Goal: Transaction & Acquisition: Book appointment/travel/reservation

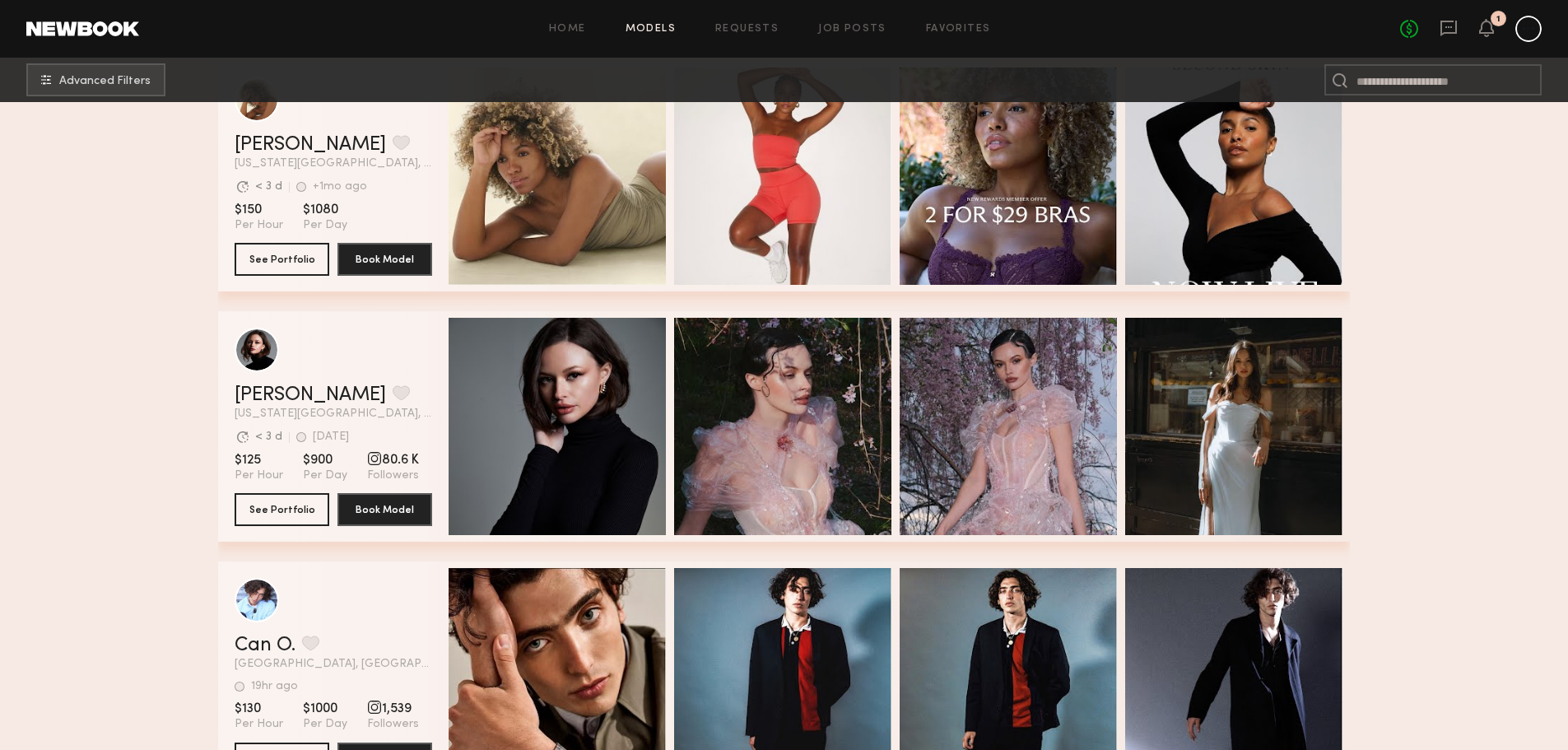
scroll to position [576, 0]
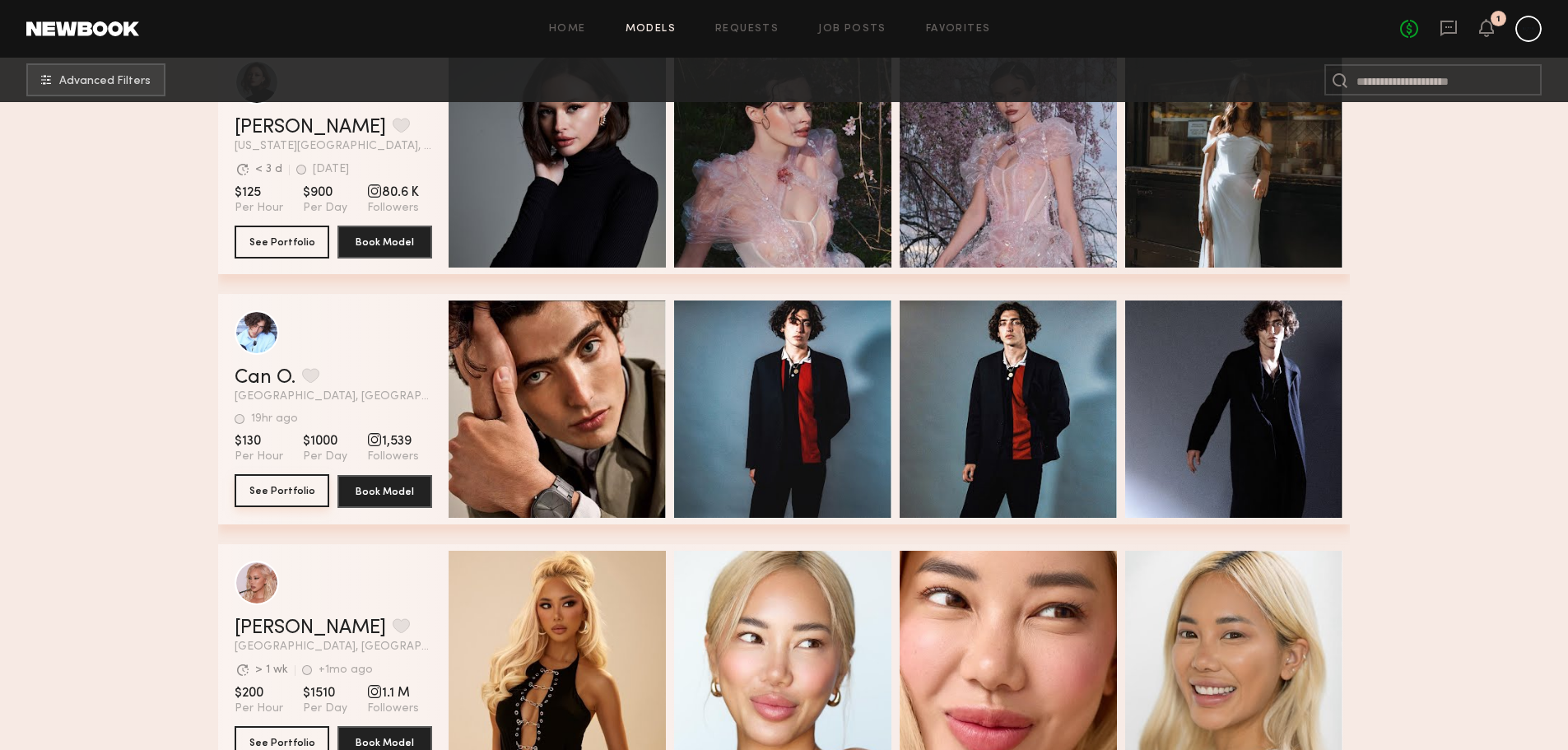
click at [318, 489] on button "See Portfolio" at bounding box center [281, 490] width 95 height 33
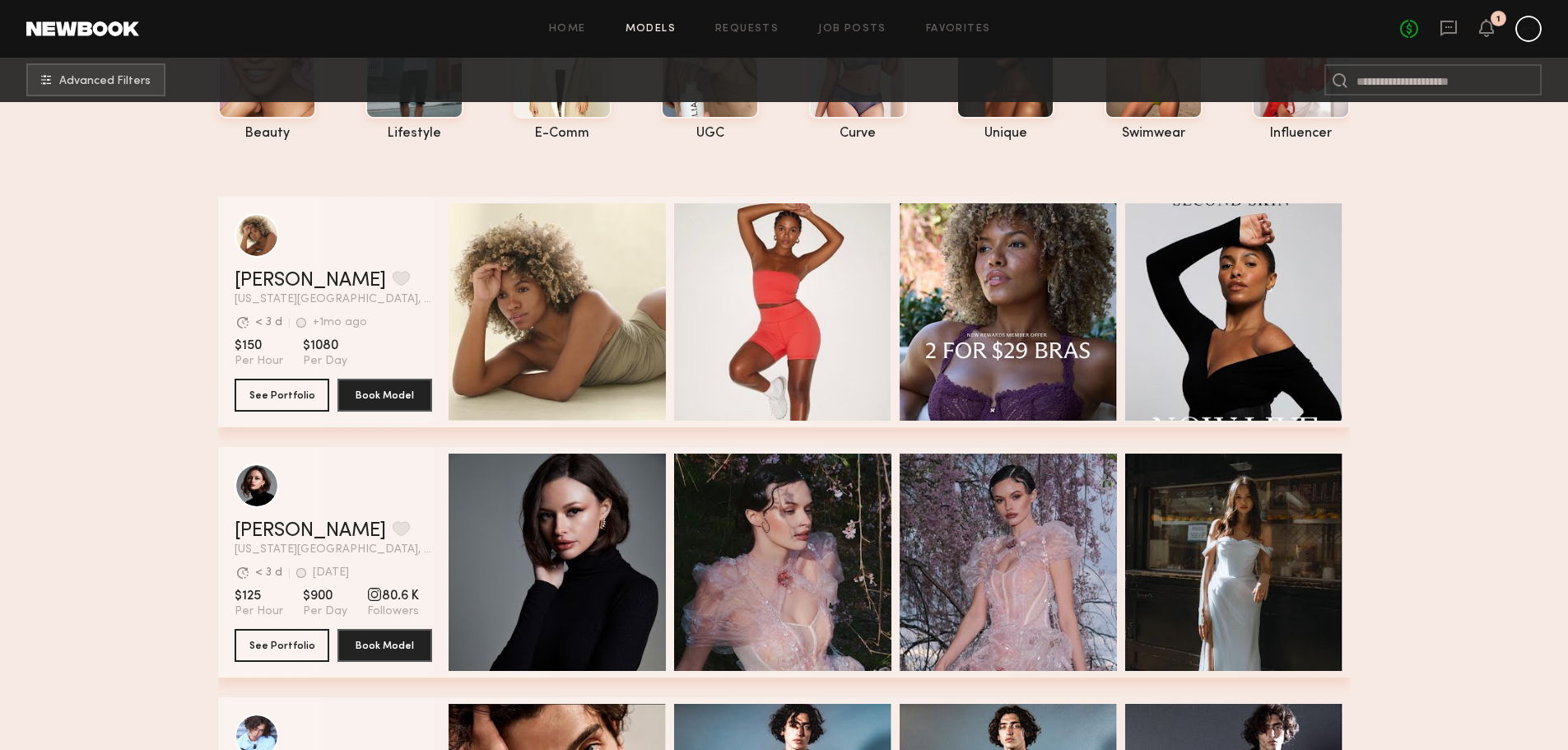
scroll to position [165, 0]
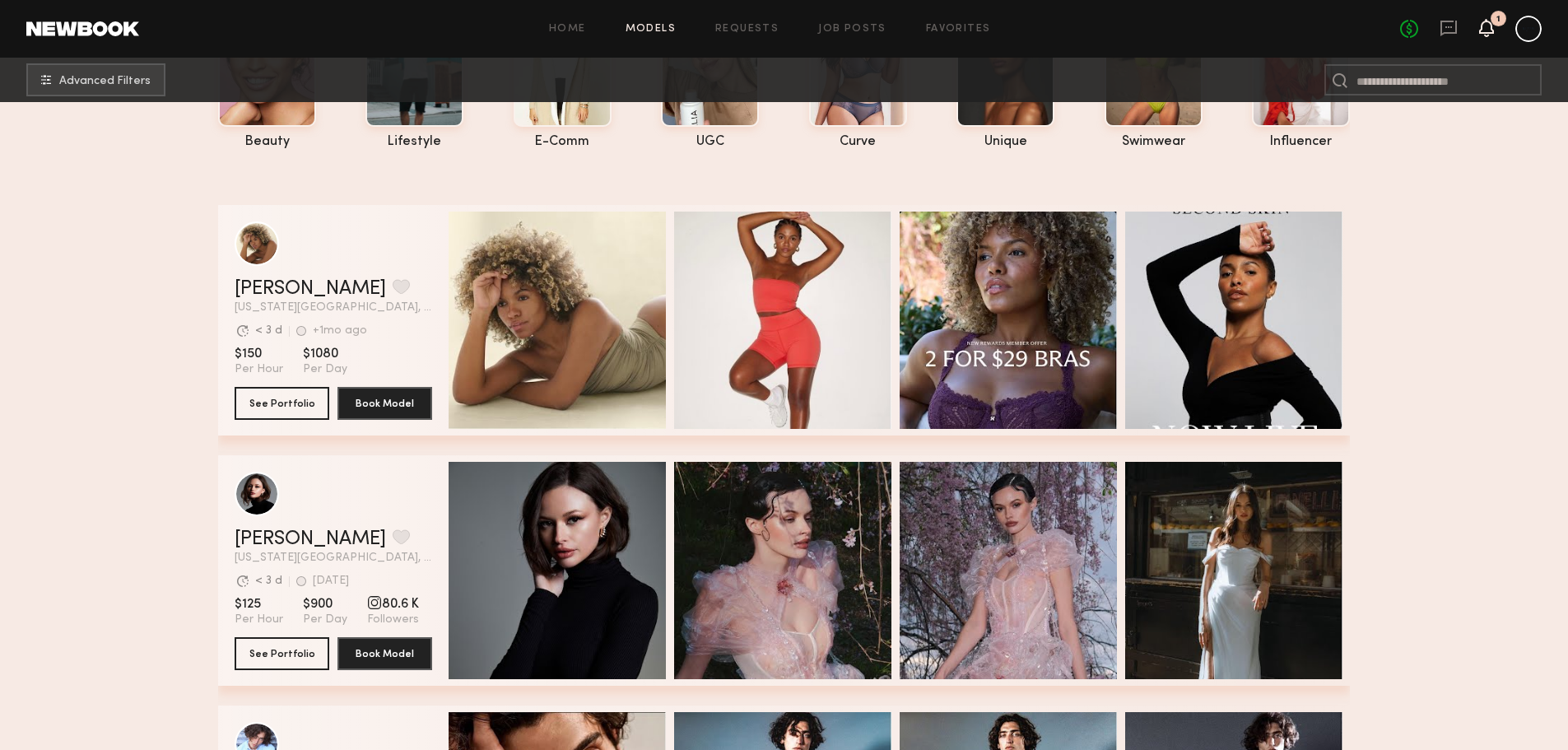
click at [1481, 33] on icon at bounding box center [1487, 27] width 13 height 11
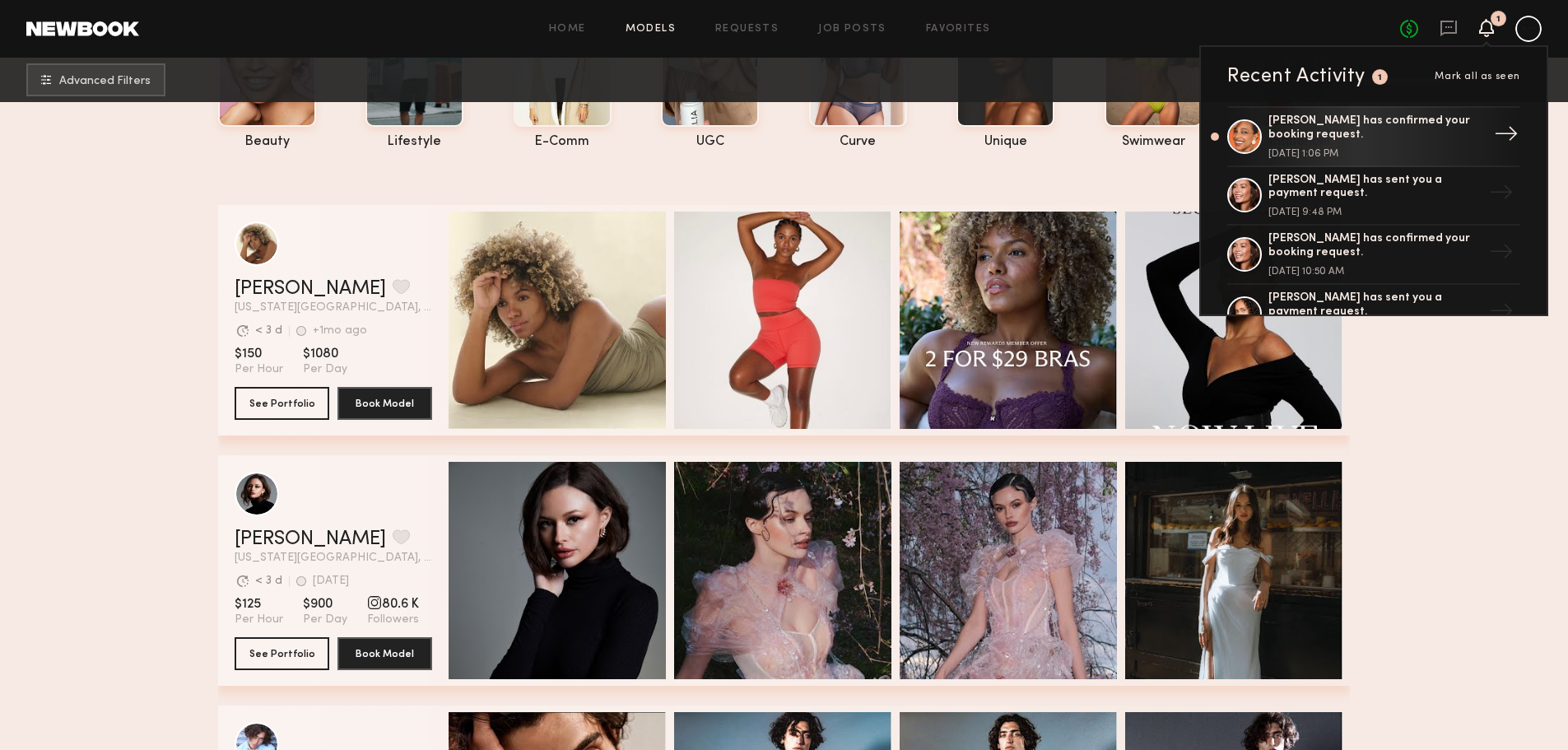
click at [1292, 116] on div "Jhordan M. has confirmed your booking request." at bounding box center [1375, 129] width 214 height 28
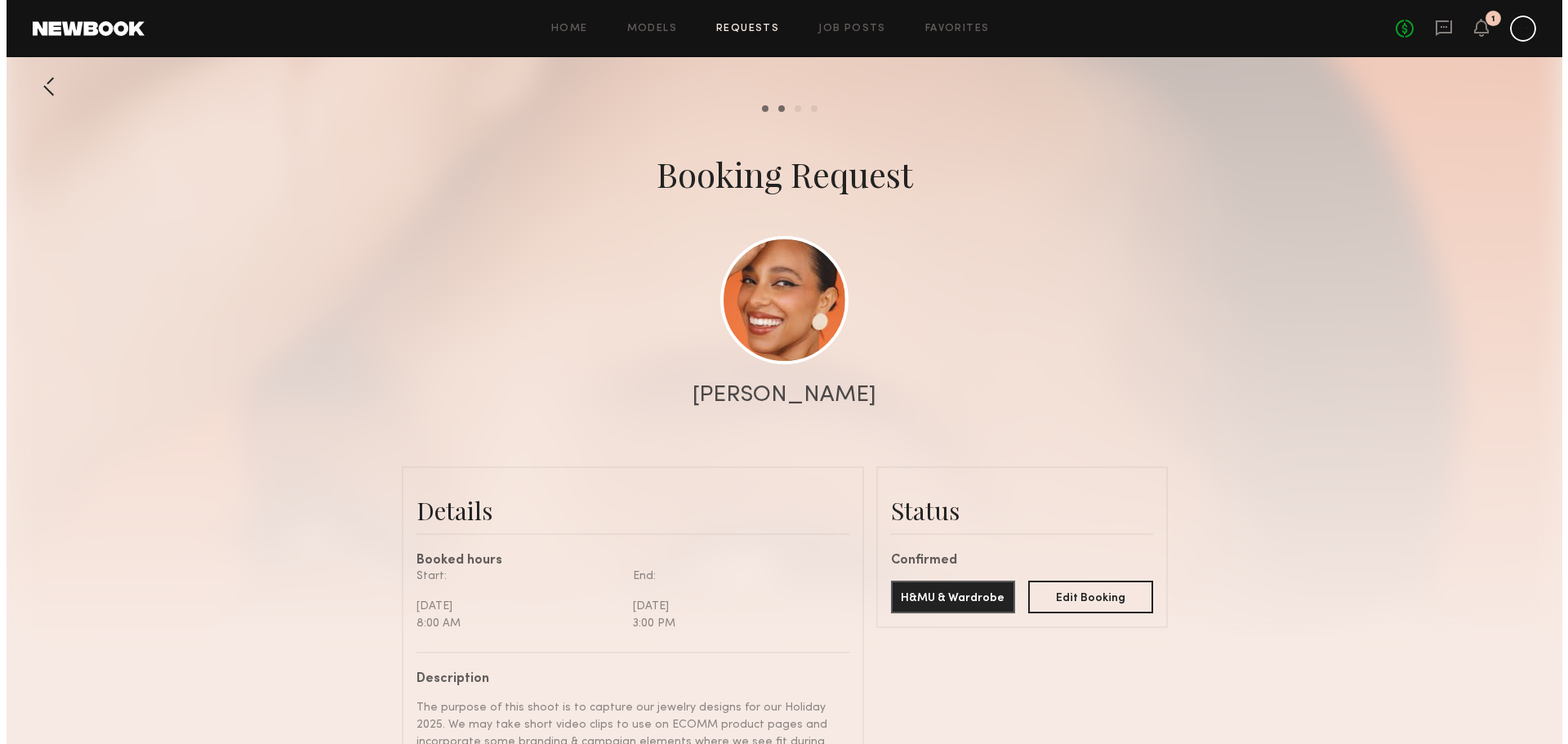
scroll to position [969, 0]
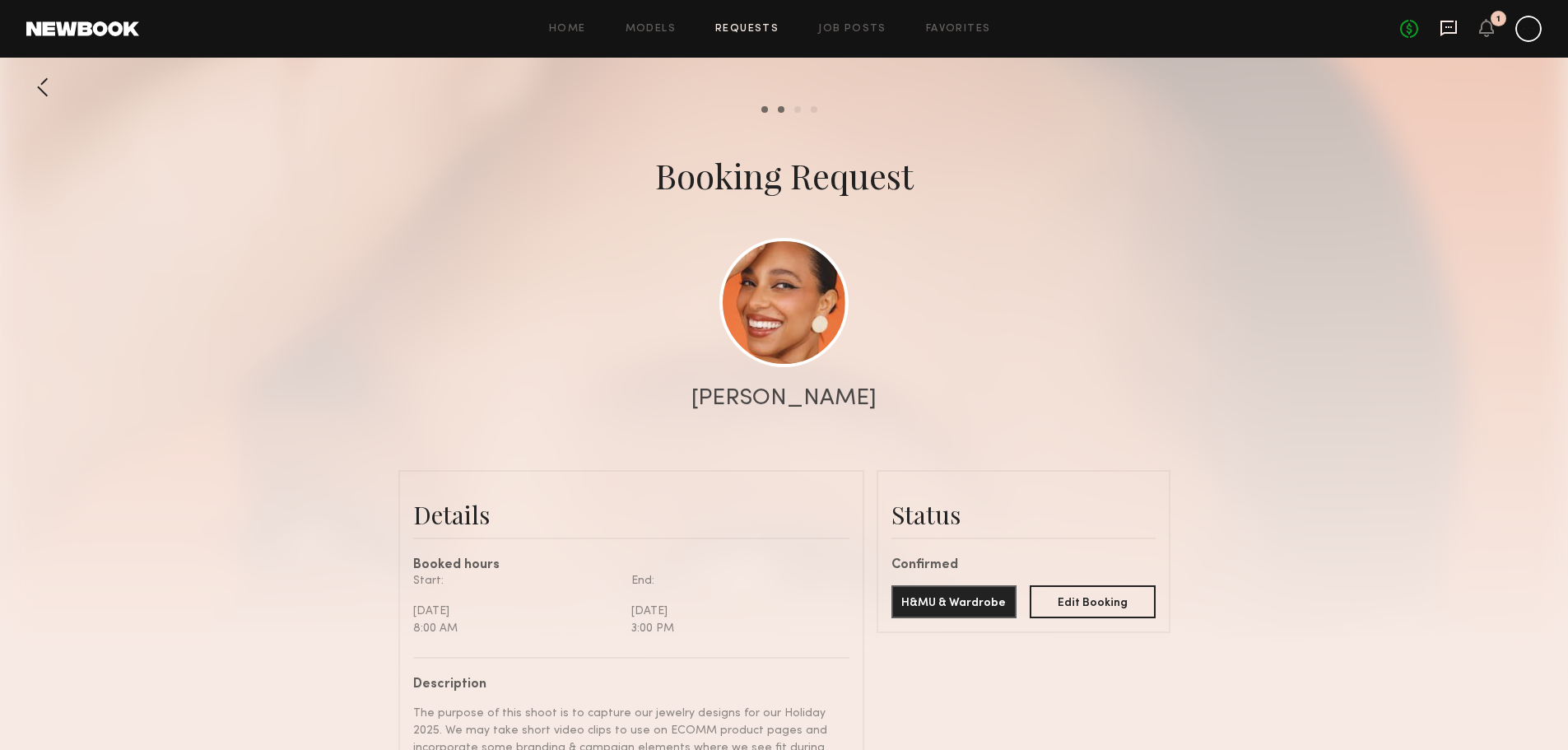
click at [1448, 29] on icon at bounding box center [1448, 27] width 18 height 18
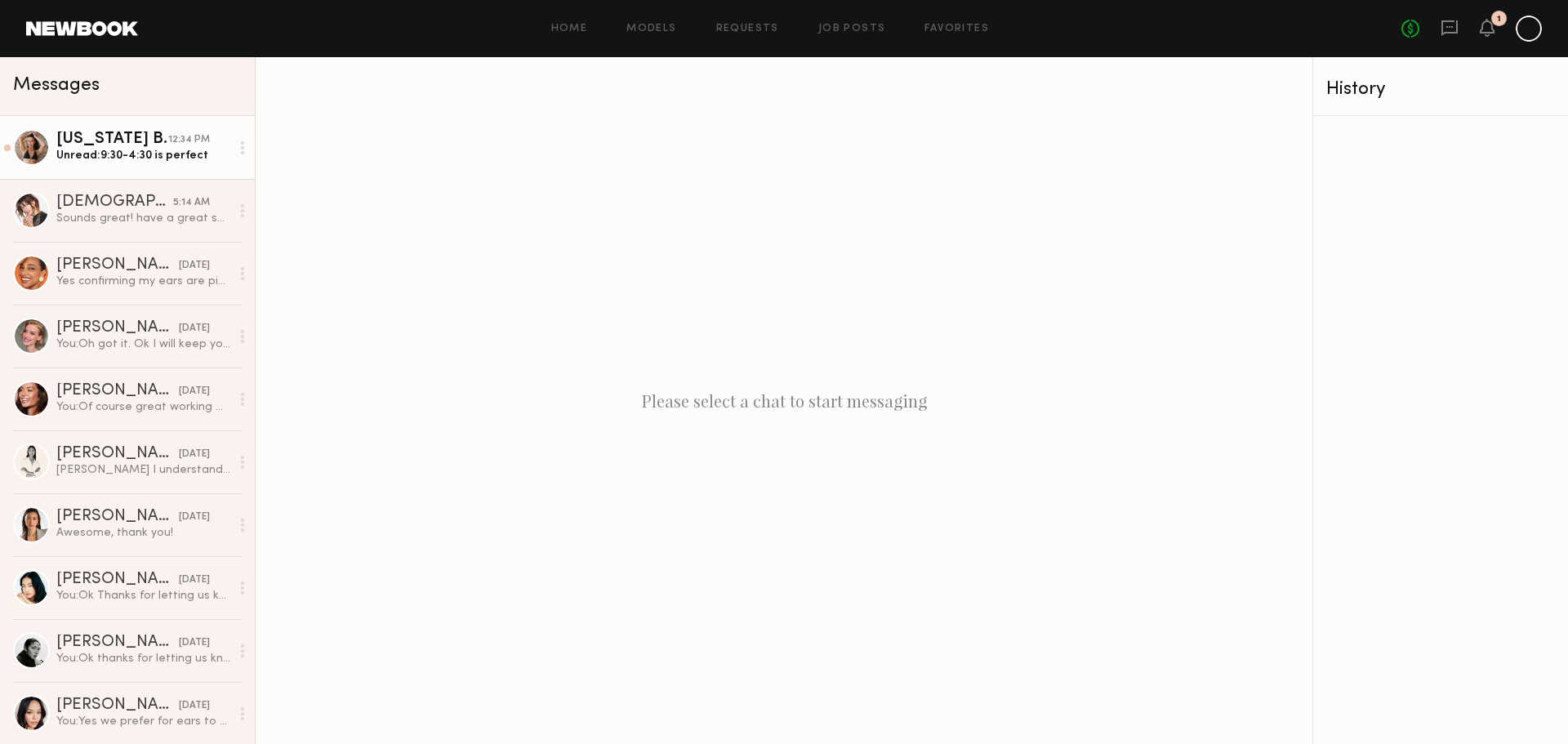
click at [139, 170] on link "Montana B. 12:34 PM Unread: 9:30-4:30 is perfect" at bounding box center [127, 147] width 255 height 63
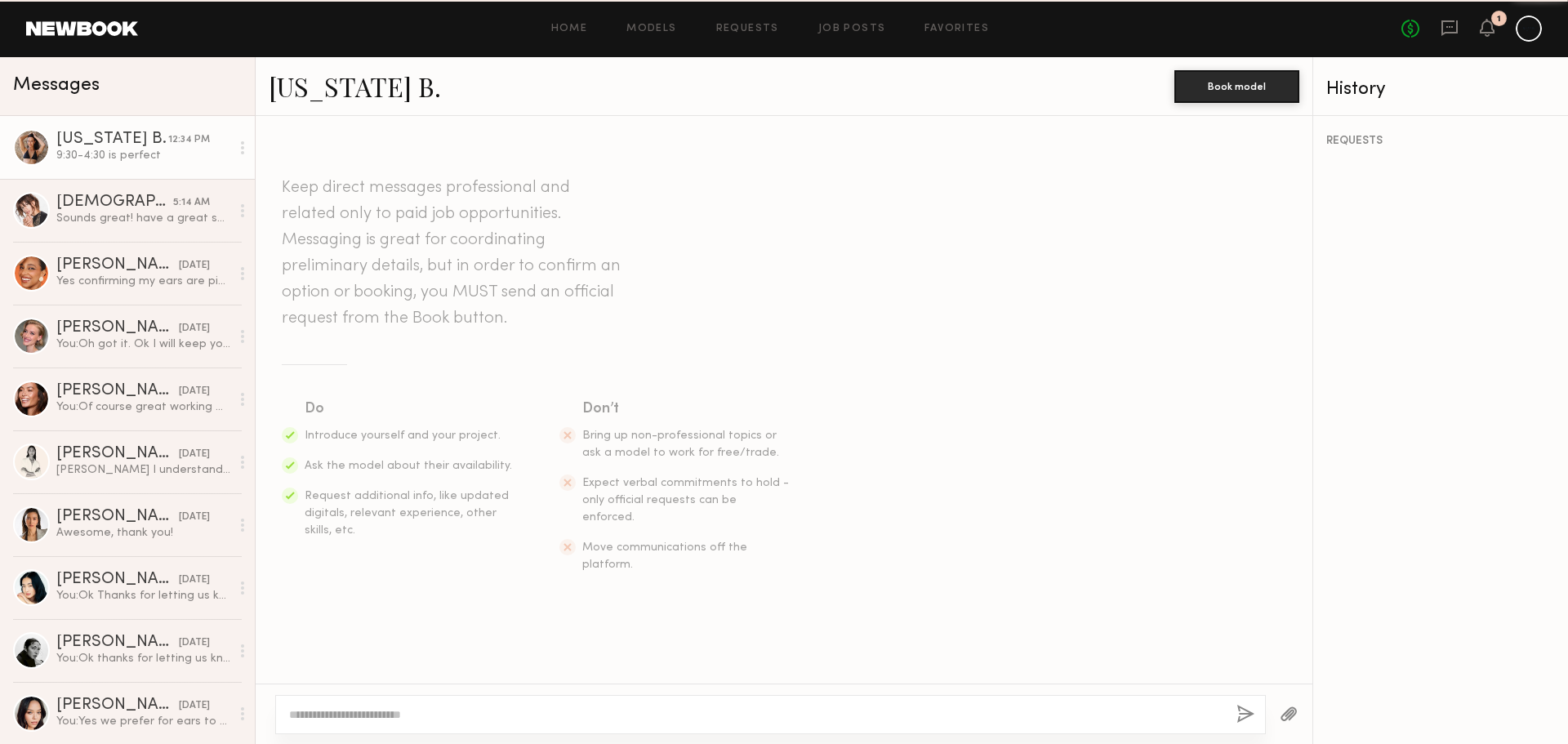
scroll to position [908, 0]
